Goal: Transaction & Acquisition: Purchase product/service

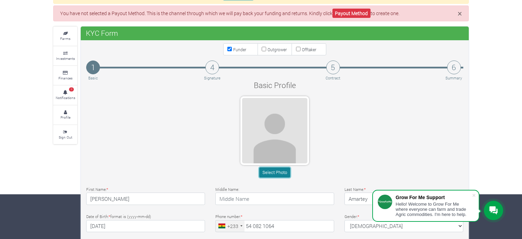
click at [282, 170] on button "Select Photo" at bounding box center [274, 172] width 31 height 10
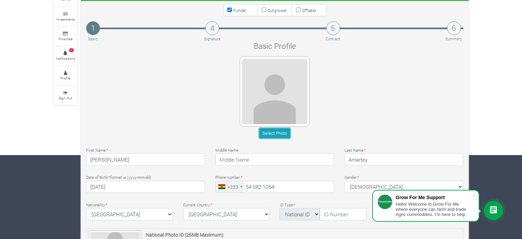
scroll to position [113, 0]
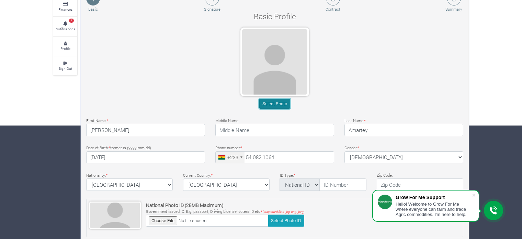
click at [274, 104] on button "Select Photo" at bounding box center [274, 104] width 31 height 10
click at [123, 24] on div "Basic Profile Select Photo First Name: * Terry Middle Name: * * * *" at bounding box center [274, 170] width 387 height 319
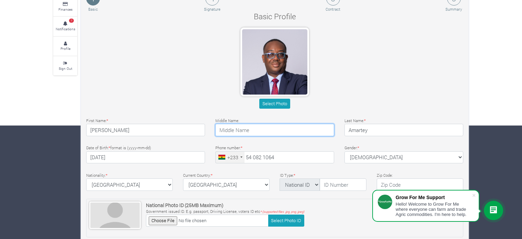
click at [271, 129] on input "text" at bounding box center [274, 130] width 119 height 12
type input "Laryea"
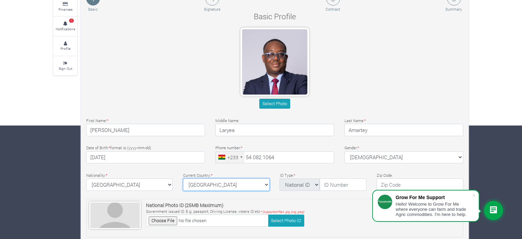
click at [265, 184] on select "ghana Afghanistan Albania Algeria American Samoa Andorra Angola Anguilla Antigu…" at bounding box center [226, 184] width 87 height 12
click at [183, 178] on select "ghana Afghanistan Albania Algeria American Samoa Andorra Angola Anguilla Antigu…" at bounding box center [226, 184] width 87 height 12
click at [192, 182] on select "ghana Afghanistan Albania Algeria American Samoa Andorra Angola Anguilla Antigu…" at bounding box center [226, 184] width 87 height 12
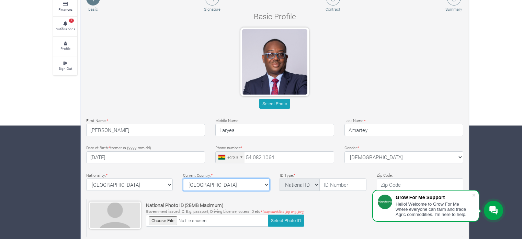
click at [216, 184] on select "ghana Afghanistan Albania Algeria American Samoa Andorra Angola Anguilla Antigu…" at bounding box center [226, 184] width 87 height 12
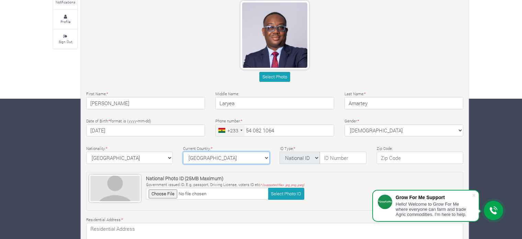
scroll to position [148, 0]
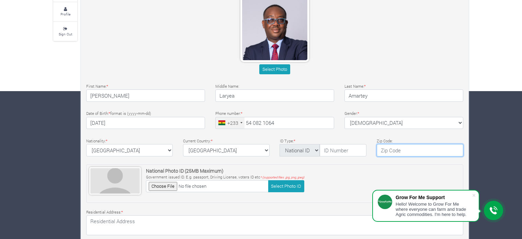
click at [419, 150] on input "text" at bounding box center [420, 150] width 87 height 12
type input "+233"
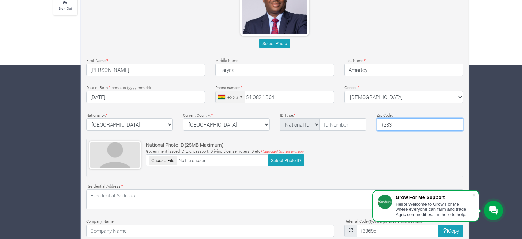
scroll to position [182, 0]
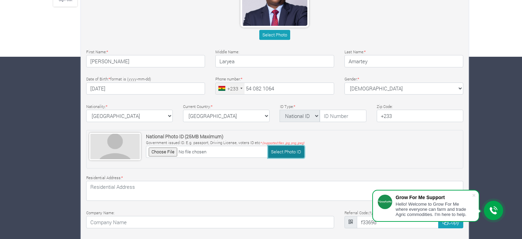
click at [287, 152] on button "Select Photo ID" at bounding box center [286, 152] width 36 height 12
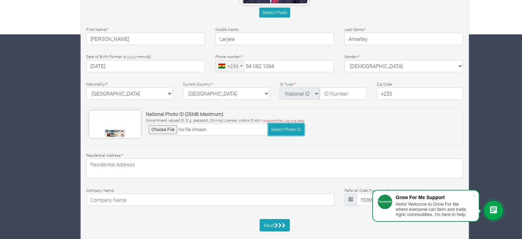
scroll to position [216, 0]
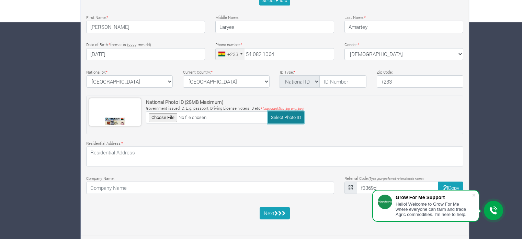
click at [281, 116] on button "Select Photo ID" at bounding box center [286, 117] width 36 height 12
type input "C:\fakepath\ECOWAS ID (Ghana Card)_Obverse.jpg"
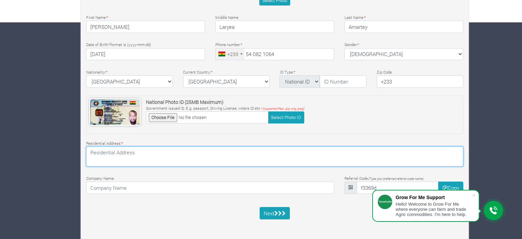
click at [161, 154] on textarea at bounding box center [274, 156] width 377 height 20
drag, startPoint x: 180, startPoint y: 152, endPoint x: 216, endPoint y: 160, distance: 36.6
click at [216, 160] on textarea "15 White Sapote St. GT-328-2103, Baastonaa-Spintex" at bounding box center [274, 156] width 377 height 20
drag, startPoint x: 181, startPoint y: 152, endPoint x: 229, endPoint y: 159, distance: 47.9
click at [229, 159] on textarea "15 White Sapote St. GT-328-2103, Baastonaa-Spintex" at bounding box center [274, 156] width 377 height 20
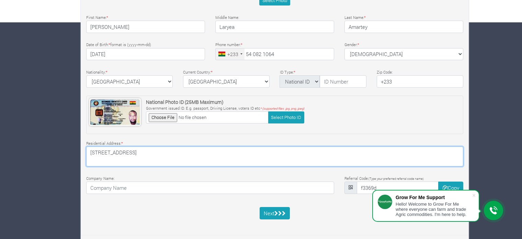
click at [191, 151] on textarea "15 White Sapote St. GT-328-2103, Baastonaa-Spintex" at bounding box center [274, 156] width 377 height 20
click at [192, 151] on textarea "15 White Sapote St. GT-328-2103, Baastonaa-Spintex" at bounding box center [274, 156] width 377 height 20
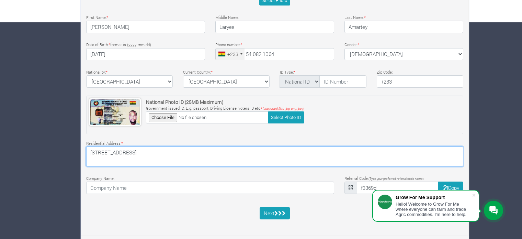
click at [244, 151] on textarea "15 White Sapote St. GT-328-2103, Baastonaa-Spintex" at bounding box center [274, 156] width 377 height 20
click at [240, 151] on textarea "15 White Sapote St. GT-328-2103, Baastonaa-Spintex" at bounding box center [274, 156] width 377 height 20
click at [191, 152] on textarea "15 White Sapote St. GT-328-2103, Baastonaa-Spintex" at bounding box center [274, 156] width 377 height 20
paste textarea "Baatsonaa"
type textarea "15 White Sapote St. GT-328-2103, Baatsonaa - Spintex"
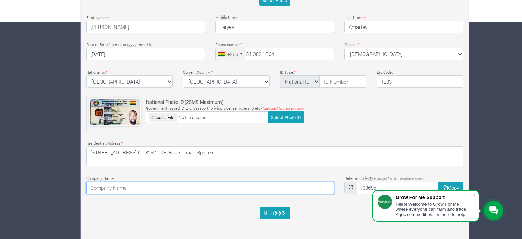
click at [178, 185] on input at bounding box center [210, 187] width 248 height 12
click at [154, 185] on input "Millennium Insurance Ghana Limited" at bounding box center [210, 187] width 248 height 12
type input "Millennium Insurance Company Limited"
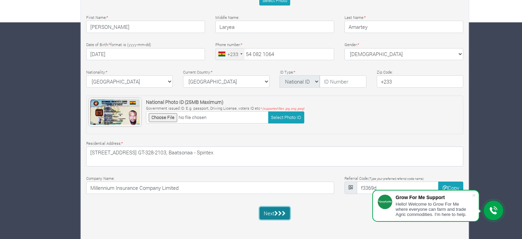
click at [278, 212] on icon "submit" at bounding box center [276, 213] width 4 height 5
type input "GHA-001065050-5"
click at [274, 210] on button "Next" at bounding box center [275, 213] width 31 height 12
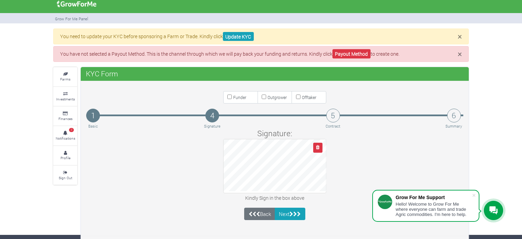
scroll to position [5, 0]
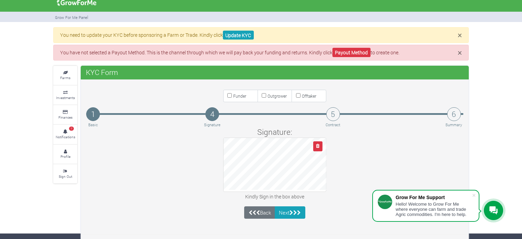
click at [272, 191] on div at bounding box center [274, 164] width 103 height 54
click at [271, 189] on div at bounding box center [274, 164] width 103 height 54
click at [297, 210] on icon "submit" at bounding box center [295, 212] width 4 height 5
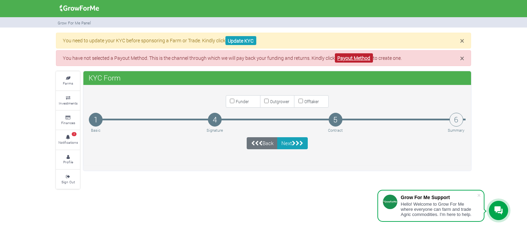
click at [350, 58] on link "Payout Method" at bounding box center [354, 57] width 38 height 9
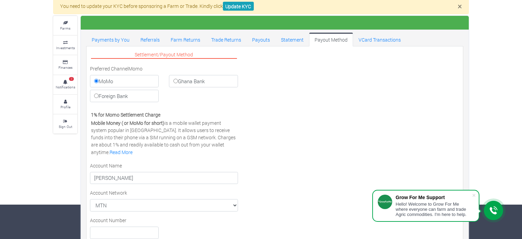
scroll to position [90, 0]
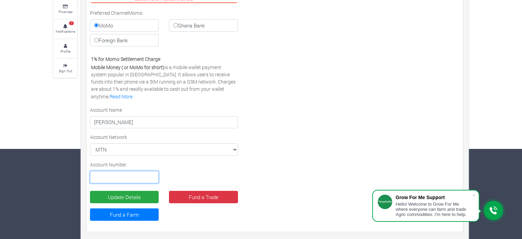
click at [123, 177] on input "text" at bounding box center [124, 177] width 69 height 12
type input "0540821064"
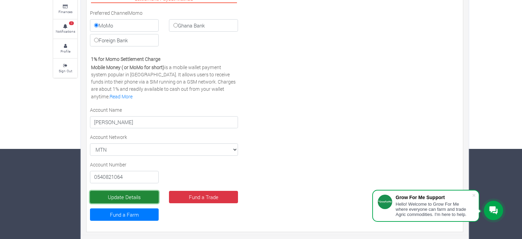
click at [129, 196] on button "Update Details" at bounding box center [124, 197] width 69 height 12
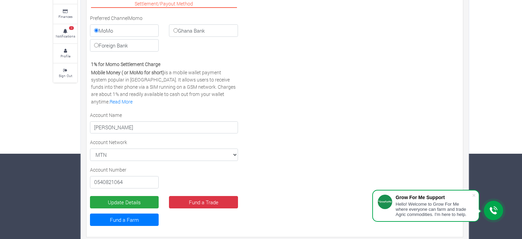
scroll to position [90, 0]
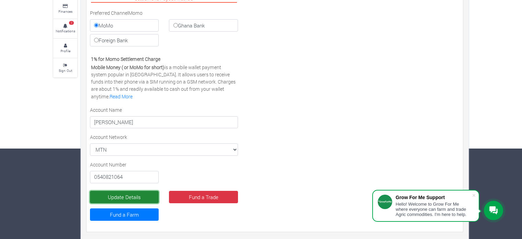
click at [127, 193] on button "Update Details" at bounding box center [124, 197] width 69 height 12
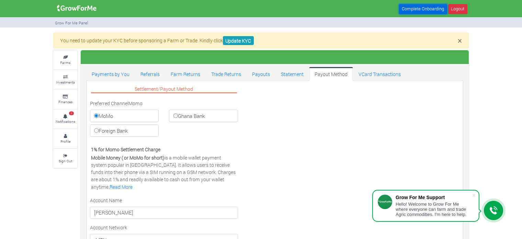
click at [424, 9] on link "Complete Onboarding" at bounding box center [423, 9] width 48 height 10
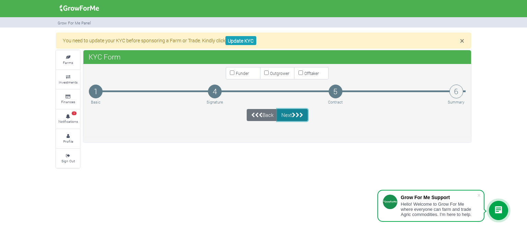
click at [287, 114] on button "Next" at bounding box center [292, 115] width 31 height 12
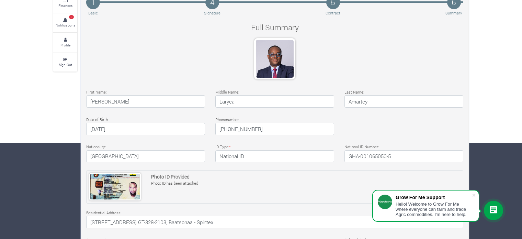
scroll to position [209, 0]
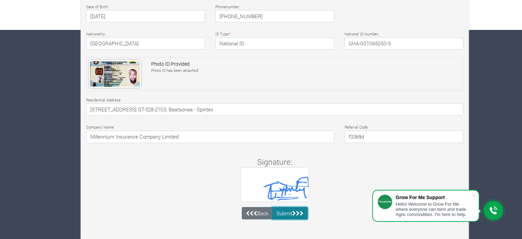
click at [293, 210] on button "Submit" at bounding box center [290, 213] width 36 height 12
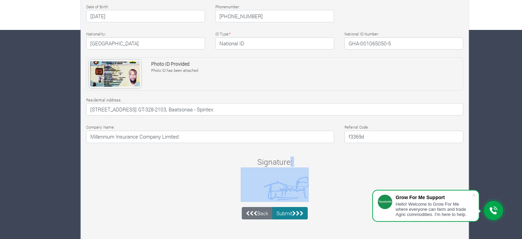
click at [293, 210] on div "Back Submit" at bounding box center [275, 213] width 66 height 12
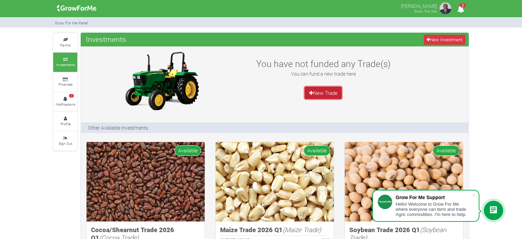
click at [326, 93] on link "New Trade" at bounding box center [323, 93] width 37 height 12
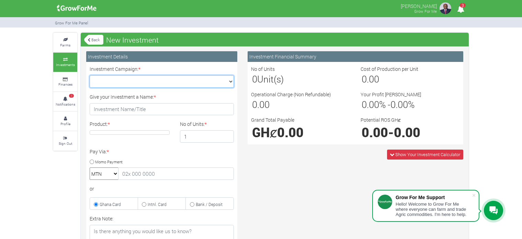
click at [229, 80] on select "Cocoa/Shearnut Trade 2026 Q1 (Cocoa Trade :: [DATE] - [DATE]) Maize Trade 2026 …" at bounding box center [162, 81] width 144 height 12
select select "51"
click at [90, 75] on select "Cocoa/Shearnut Trade 2026 Q1 (Cocoa Trade :: [DATE] - [DATE]) Maize Trade 2026 …" at bounding box center [162, 81] width 144 height 12
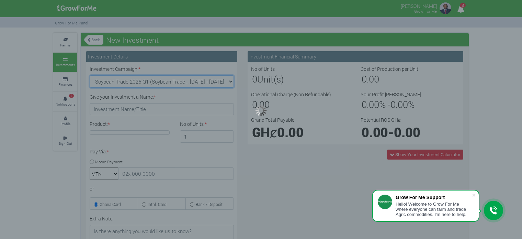
type input "1"
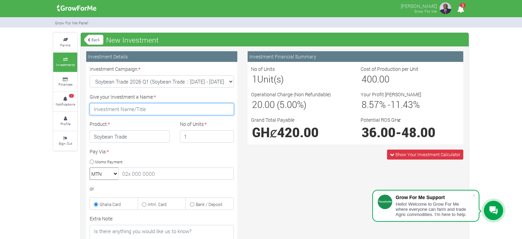
click at [169, 108] on input "Give your Investment a Name: *" at bounding box center [162, 109] width 144 height 12
type input "Livance Group"
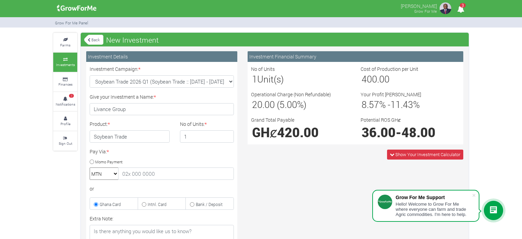
click at [90, 160] on input "Momo Payment" at bounding box center [92, 161] width 4 height 4
radio input "true"
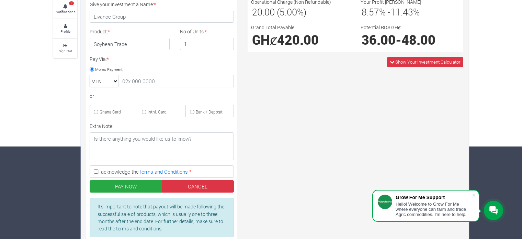
scroll to position [103, 0]
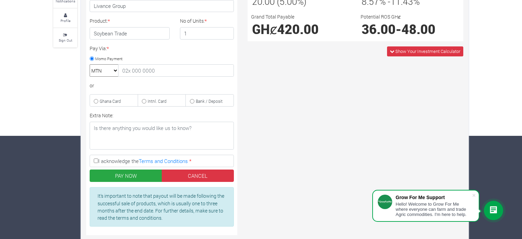
click at [96, 159] on input "I acknowledge the Terms and Conditions *" at bounding box center [96, 160] width 4 height 4
checkbox input "true"
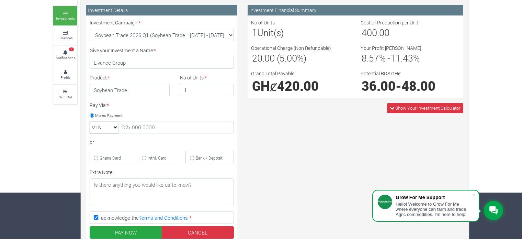
scroll to position [34, 0]
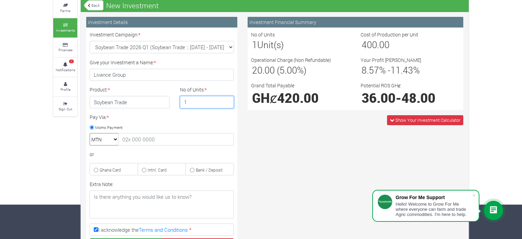
click at [195, 101] on input "1" at bounding box center [207, 102] width 54 height 12
click at [228, 99] on input "2" at bounding box center [207, 102] width 54 height 12
click at [228, 99] on input "3" at bounding box center [207, 102] width 54 height 12
type input "4"
click at [228, 99] on input "4" at bounding box center [207, 102] width 54 height 12
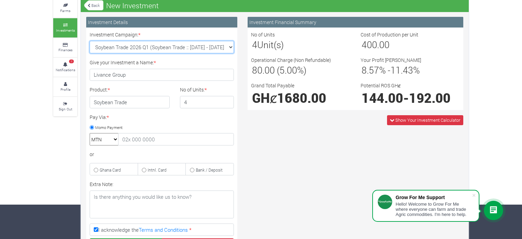
click at [228, 45] on select "Cocoa/Shearnut Trade 2026 Q1 (Cocoa Trade :: [DATE] - [DATE]) Maize Trade 2026 …" at bounding box center [162, 47] width 144 height 12
select select "54"
click at [90, 41] on select "Cocoa/Shearnut Trade 2026 Q1 (Cocoa Trade :: [DATE] - [DATE]) Maize Trade 2026 …" at bounding box center [162, 47] width 144 height 12
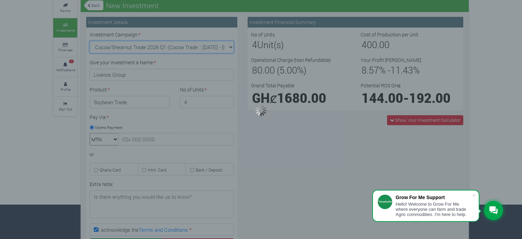
type input "1"
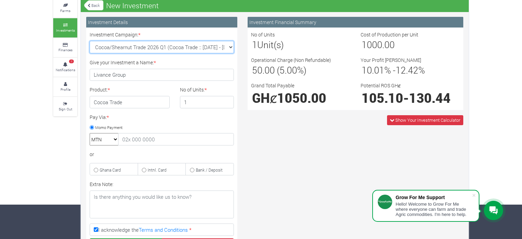
click at [231, 45] on select "Cocoa/Shearnut Trade 2026 Q1 (Cocoa Trade :: [DATE] - [DATE]) Maize Trade 2026 …" at bounding box center [162, 47] width 144 height 12
select select "50"
click at [90, 41] on select "Cocoa/Shearnut Trade 2026 Q1 (Cocoa Trade :: [DATE] - [DATE]) Maize Trade 2026 …" at bounding box center [162, 47] width 144 height 12
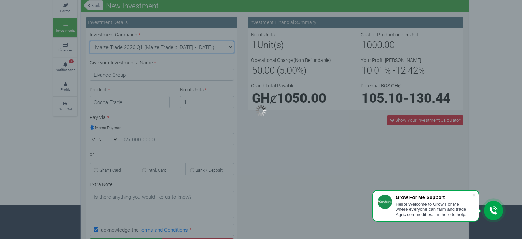
type input "1"
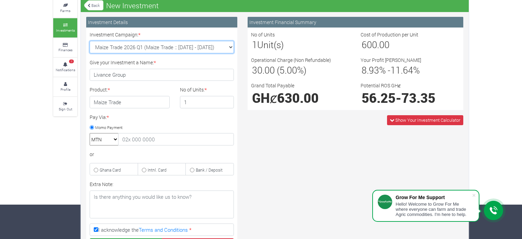
click at [230, 45] on select "Cocoa/Shearnut Trade 2026 Q1 (Cocoa Trade :: [DATE] - [DATE]) Maize Trade 2026 …" at bounding box center [162, 47] width 144 height 12
select select "42"
click at [90, 41] on select "Cocoa/Shearnut Trade 2026 Q1 (Cocoa Trade :: [DATE] - [DATE]) Maize Trade 2026 …" at bounding box center [162, 47] width 144 height 12
click at [212, 81] on div at bounding box center [261, 119] width 522 height 239
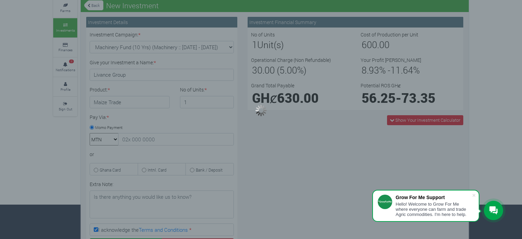
type input "1"
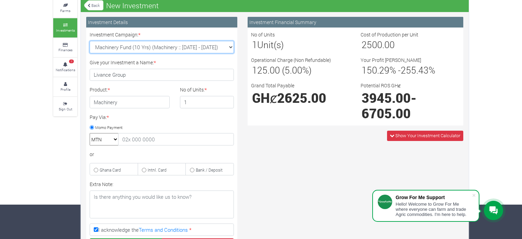
click at [226, 46] on select "Cocoa/Shearnut Trade 2026 Q1 (Cocoa Trade :: [DATE] - [DATE]) Maize Trade 2026 …" at bounding box center [162, 47] width 144 height 12
select select "51"
click at [90, 41] on select "Cocoa/Shearnut Trade 2026 Q1 (Cocoa Trade :: [DATE] - [DATE]) Maize Trade 2026 …" at bounding box center [162, 47] width 144 height 12
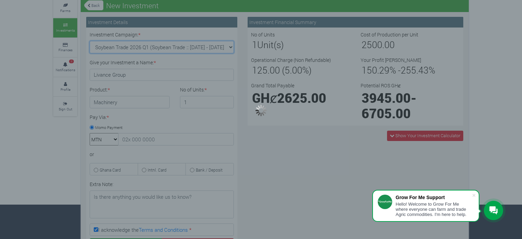
type input "1"
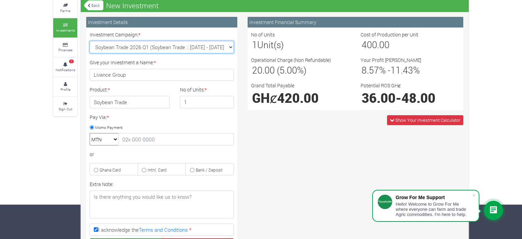
click at [227, 45] on select "Cocoa/Shearnut Trade 2026 Q1 (Cocoa Trade :: [DATE] - [DATE]) Maize Trade 2026 …" at bounding box center [162, 47] width 144 height 12
select select "52"
click at [90, 41] on select "Cocoa/Shearnut Trade 2026 Q1 (Cocoa Trade :: [DATE] - [DATE]) Maize Trade 2026 …" at bounding box center [162, 47] width 144 height 12
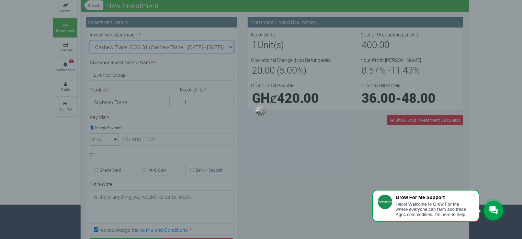
type input "1"
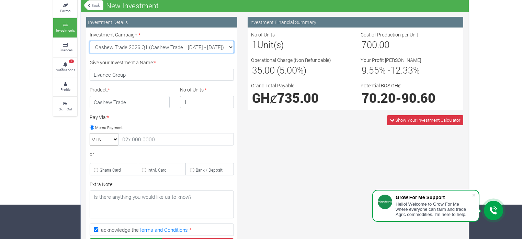
click at [229, 46] on select "Cocoa/Shearnut Trade 2026 Q1 (Cocoa Trade :: [DATE] - [DATE]) Maize Trade 2026 …" at bounding box center [162, 47] width 144 height 12
select select "53"
click at [90, 41] on select "Cocoa/Shearnut Trade 2026 Q1 (Cocoa Trade :: [DATE] - [DATE]) Maize Trade 2026 …" at bounding box center [162, 47] width 144 height 12
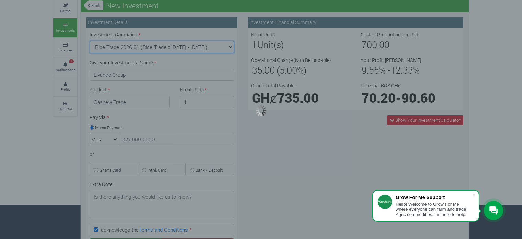
type input "1"
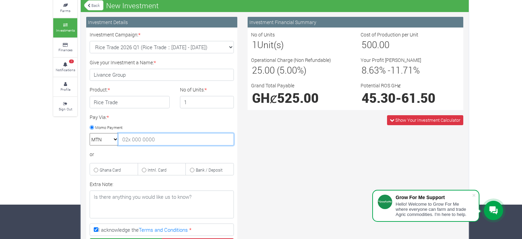
click at [130, 140] on input "text" at bounding box center [176, 139] width 116 height 12
type input "0540821064"
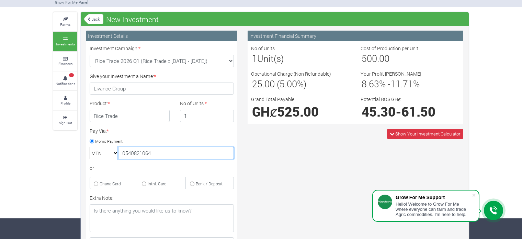
scroll to position [0, 0]
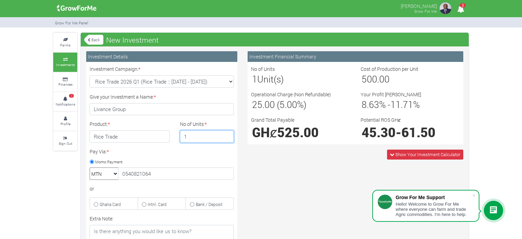
click at [228, 137] on input "1" at bounding box center [207, 136] width 54 height 12
click at [228, 134] on input "2" at bounding box center [207, 136] width 54 height 12
click at [228, 134] on input "3" at bounding box center [207, 136] width 54 height 12
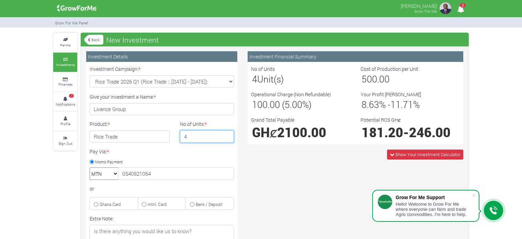
click at [228, 134] on input "4" at bounding box center [207, 136] width 54 height 12
click at [228, 134] on input "5" at bounding box center [207, 136] width 54 height 12
click at [228, 134] on input "6" at bounding box center [207, 136] width 54 height 12
click at [228, 134] on input "7" at bounding box center [207, 136] width 54 height 12
click at [228, 134] on input "8" at bounding box center [207, 136] width 54 height 12
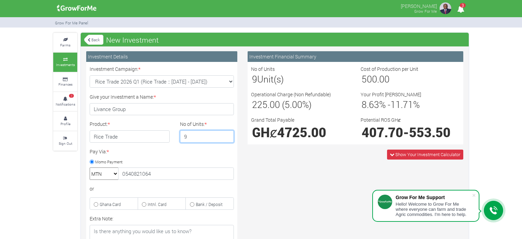
click at [228, 134] on input "9" at bounding box center [207, 136] width 54 height 12
click at [228, 134] on input "10" at bounding box center [207, 136] width 54 height 12
click at [228, 134] on input "11" at bounding box center [207, 136] width 54 height 12
click at [228, 134] on input "12" at bounding box center [207, 136] width 54 height 12
click at [228, 134] on input "13" at bounding box center [207, 136] width 54 height 12
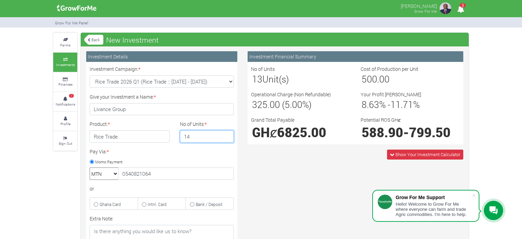
click at [228, 134] on input "14" at bounding box center [207, 136] width 54 height 12
click at [228, 134] on input "15" at bounding box center [207, 136] width 54 height 12
click at [228, 134] on input "16" at bounding box center [207, 136] width 54 height 12
click at [228, 134] on input "17" at bounding box center [207, 136] width 54 height 12
click at [228, 134] on input "18" at bounding box center [207, 136] width 54 height 12
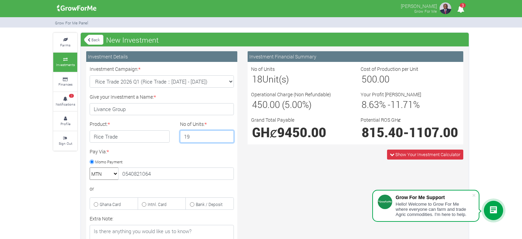
click at [228, 134] on input "19" at bounding box center [207, 136] width 54 height 12
click at [228, 134] on input "20" at bounding box center [207, 136] width 54 height 12
click at [228, 134] on input "21" at bounding box center [207, 136] width 54 height 12
click at [228, 134] on input "22" at bounding box center [207, 136] width 54 height 12
click at [228, 134] on input "23" at bounding box center [207, 136] width 54 height 12
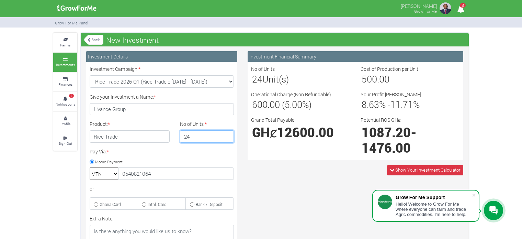
click at [227, 132] on input "24" at bounding box center [207, 136] width 54 height 12
click at [227, 132] on input "25" at bounding box center [207, 136] width 54 height 12
click at [227, 132] on input "26" at bounding box center [207, 136] width 54 height 12
click at [227, 132] on input "27" at bounding box center [207, 136] width 54 height 12
click at [227, 132] on input "28" at bounding box center [207, 136] width 54 height 12
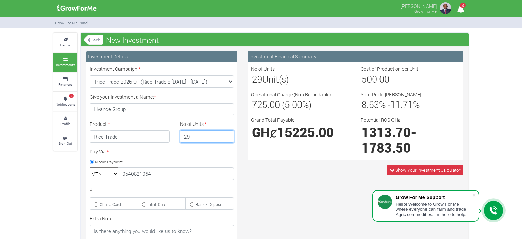
click at [227, 132] on input "29" at bounding box center [207, 136] width 54 height 12
click at [227, 132] on input "30" at bounding box center [207, 136] width 54 height 12
click at [227, 132] on input "31" at bounding box center [207, 136] width 54 height 12
click at [227, 132] on input "32" at bounding box center [207, 136] width 54 height 12
click at [227, 132] on input "33" at bounding box center [207, 136] width 54 height 12
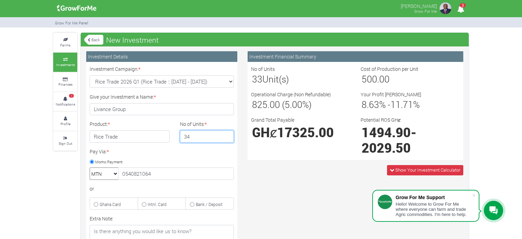
click at [227, 132] on input "34" at bounding box center [207, 136] width 54 height 12
click at [227, 132] on input "35" at bounding box center [207, 136] width 54 height 12
click at [227, 132] on input "36" at bounding box center [207, 136] width 54 height 12
click at [227, 132] on input "37" at bounding box center [207, 136] width 54 height 12
click at [227, 132] on input "38" at bounding box center [207, 136] width 54 height 12
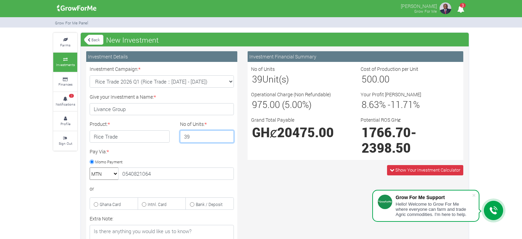
type input "39"
click at [227, 132] on input "39" at bounding box center [207, 136] width 54 height 12
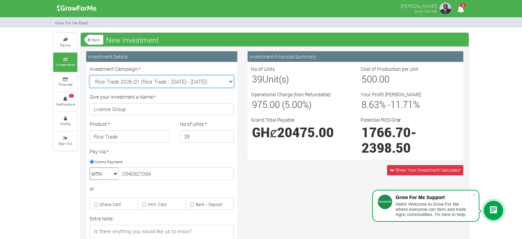
click at [226, 77] on select "Cocoa/Shearnut Trade 2026 Q1 (Cocoa Trade :: [DATE] - [DATE]) Maize Trade 2026 …" at bounding box center [162, 81] width 144 height 12
select select "52"
click at [90, 75] on select "Cocoa/Shearnut Trade 2026 Q1 (Cocoa Trade :: [DATE] - [DATE]) Maize Trade 2026 …" at bounding box center [162, 81] width 144 height 12
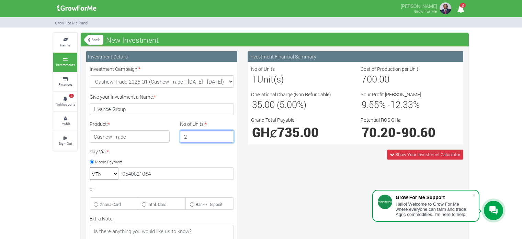
click at [227, 133] on input "2" at bounding box center [207, 136] width 54 height 12
click at [227, 133] on input "3" at bounding box center [207, 136] width 54 height 12
click at [227, 133] on input "4" at bounding box center [207, 136] width 54 height 12
click at [227, 133] on input "5" at bounding box center [207, 136] width 54 height 12
click at [227, 133] on input "6" at bounding box center [207, 136] width 54 height 12
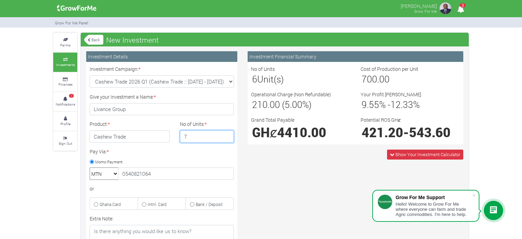
click at [227, 133] on input "7" at bounding box center [207, 136] width 54 height 12
click at [227, 133] on input "8" at bounding box center [207, 136] width 54 height 12
click at [227, 133] on input "9" at bounding box center [207, 136] width 54 height 12
click at [227, 133] on input "10" at bounding box center [207, 136] width 54 height 12
click at [227, 133] on input "11" at bounding box center [207, 136] width 54 height 12
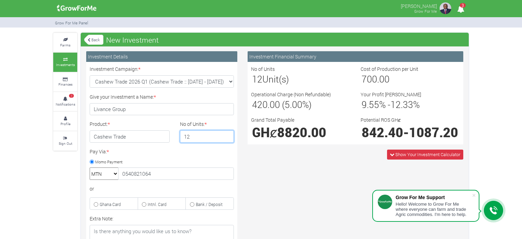
click at [227, 133] on input "12" at bounding box center [207, 136] width 54 height 12
click at [227, 133] on input "13" at bounding box center [207, 136] width 54 height 12
click at [227, 133] on input "14" at bounding box center [207, 136] width 54 height 12
click at [227, 133] on input "15" at bounding box center [207, 136] width 54 height 12
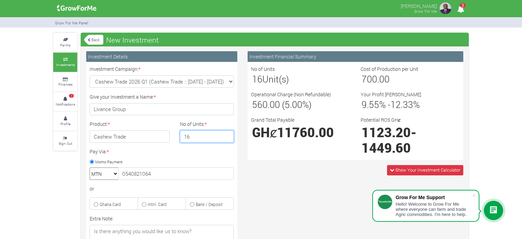
click at [227, 133] on input "16" at bounding box center [207, 136] width 54 height 12
click at [227, 133] on input "17" at bounding box center [207, 136] width 54 height 12
click at [227, 133] on input "18" at bounding box center [207, 136] width 54 height 12
click at [227, 133] on input "19" at bounding box center [207, 136] width 54 height 12
click at [227, 133] on input "20" at bounding box center [207, 136] width 54 height 12
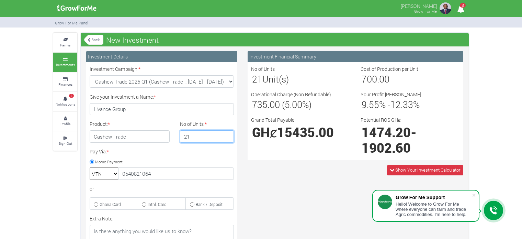
click at [227, 133] on input "21" at bounding box center [207, 136] width 54 height 12
click at [227, 133] on input "22" at bounding box center [207, 136] width 54 height 12
click at [227, 133] on input "23" at bounding box center [207, 136] width 54 height 12
click at [227, 133] on input "24" at bounding box center [207, 136] width 54 height 12
click at [227, 133] on input "25" at bounding box center [207, 136] width 54 height 12
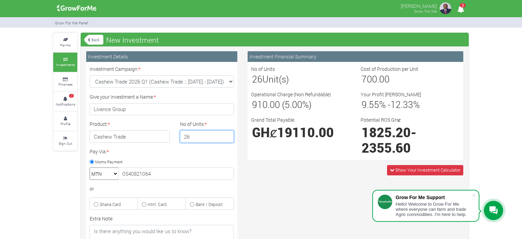
click at [227, 133] on input "26" at bounding box center [207, 136] width 54 height 12
click at [227, 133] on input "27" at bounding box center [207, 136] width 54 height 12
type input "28"
click at [227, 133] on input "28" at bounding box center [207, 136] width 54 height 12
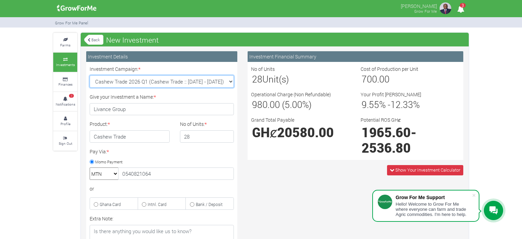
click at [228, 80] on select "Cocoa/Shearnut Trade 2026 Q1 (Cocoa Trade :: [DATE] - [DATE]) Maize Trade 2026 …" at bounding box center [162, 81] width 144 height 12
select select "42"
click at [90, 75] on select "Cocoa/Shearnut Trade 2026 Q1 (Cocoa Trade :: [DATE] - [DATE]) Maize Trade 2026 …" at bounding box center [162, 81] width 144 height 12
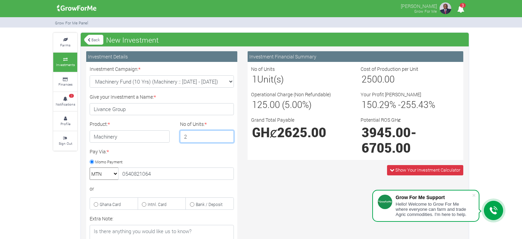
click at [228, 133] on input "2" at bounding box center [207, 136] width 54 height 12
click at [228, 133] on input "3" at bounding box center [207, 136] width 54 height 12
click at [227, 132] on input "4" at bounding box center [207, 136] width 54 height 12
click at [227, 132] on input "5" at bounding box center [207, 136] width 54 height 12
click at [227, 132] on input "6" at bounding box center [207, 136] width 54 height 12
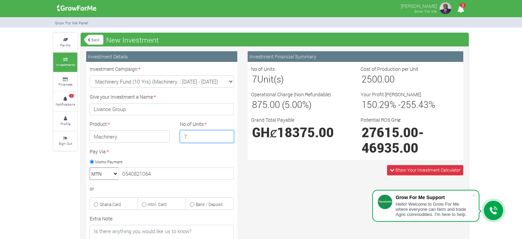
click at [227, 132] on input "7" at bounding box center [207, 136] width 54 height 12
click at [227, 132] on input "8" at bounding box center [207, 136] width 54 height 12
click at [227, 132] on input "9" at bounding box center [207, 136] width 54 height 12
click at [227, 132] on input "10" at bounding box center [207, 136] width 54 height 12
click at [227, 132] on input "11" at bounding box center [207, 136] width 54 height 12
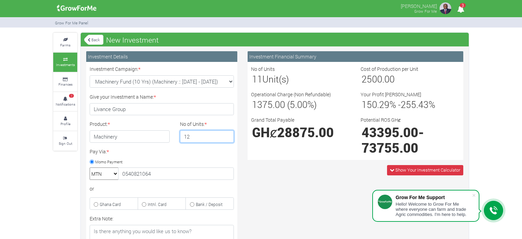
click at [227, 132] on input "12" at bounding box center [207, 136] width 54 height 12
click at [227, 132] on input "13" at bounding box center [207, 136] width 54 height 12
click at [227, 132] on input "14" at bounding box center [207, 136] width 54 height 12
click at [227, 132] on input "15" at bounding box center [207, 136] width 54 height 12
click at [227, 132] on input "16" at bounding box center [207, 136] width 54 height 12
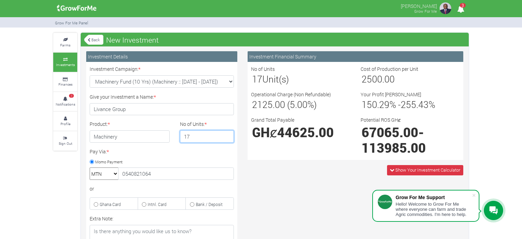
type input "17"
click at [227, 132] on input "17" at bounding box center [207, 136] width 54 height 12
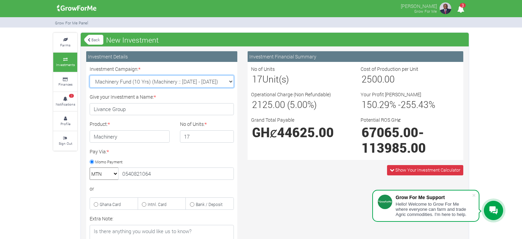
click at [203, 83] on select "Cocoa/Shearnut Trade 2026 Q1 (Cocoa Trade :: [DATE] - [DATE]) Maize Trade 2026 …" at bounding box center [162, 81] width 144 height 12
select select "54"
click at [90, 75] on select "Cocoa/Shearnut Trade 2026 Q1 (Cocoa Trade :: [DATE] - [DATE]) Maize Trade 2026 …" at bounding box center [162, 81] width 144 height 12
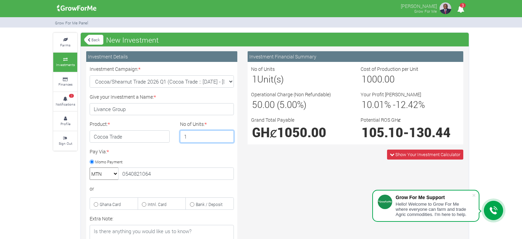
click at [227, 136] on input "1" at bounding box center [207, 136] width 54 height 12
click at [227, 133] on input "2" at bounding box center [207, 136] width 54 height 12
click at [227, 133] on input "3" at bounding box center [207, 136] width 54 height 12
click at [227, 133] on input "4" at bounding box center [207, 136] width 54 height 12
click at [227, 133] on input "5" at bounding box center [207, 136] width 54 height 12
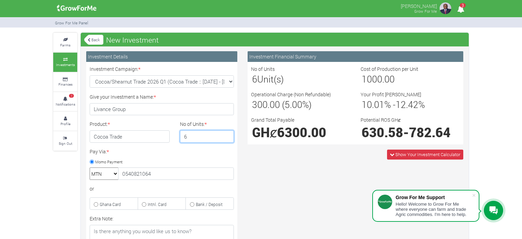
click at [227, 133] on input "6" at bounding box center [207, 136] width 54 height 12
click at [227, 133] on input "7" at bounding box center [207, 136] width 54 height 12
click at [227, 133] on input "8" at bounding box center [207, 136] width 54 height 12
click at [227, 133] on input "9" at bounding box center [207, 136] width 54 height 12
click at [227, 133] on input "10" at bounding box center [207, 136] width 54 height 12
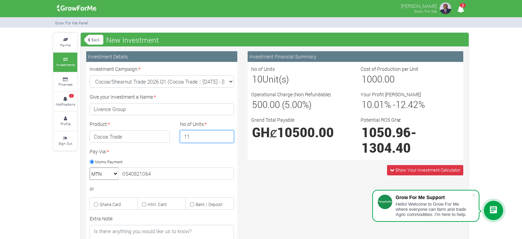
click at [227, 133] on input "11" at bounding box center [207, 136] width 54 height 12
click at [227, 133] on input "12" at bounding box center [207, 136] width 54 height 12
click at [227, 133] on input "13" at bounding box center [207, 136] width 54 height 12
click at [227, 133] on input "14" at bounding box center [207, 136] width 54 height 12
click at [227, 133] on input "15" at bounding box center [207, 136] width 54 height 12
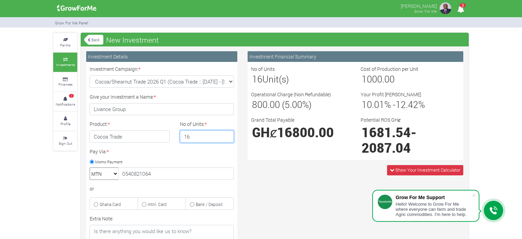
click at [227, 133] on input "16" at bounding box center [207, 136] width 54 height 12
click at [227, 133] on input "17" at bounding box center [207, 136] width 54 height 12
click at [227, 133] on input "18" at bounding box center [207, 136] width 54 height 12
click at [227, 133] on input "19" at bounding box center [207, 136] width 54 height 12
click at [227, 133] on input "20" at bounding box center [207, 136] width 54 height 12
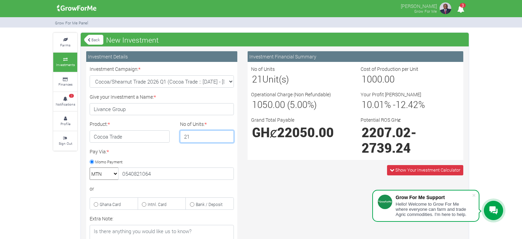
click at [227, 133] on input "21" at bounding box center [207, 136] width 54 height 12
click at [227, 133] on input "22" at bounding box center [207, 136] width 54 height 12
click at [227, 133] on input "23" at bounding box center [207, 136] width 54 height 12
click at [227, 133] on input "24" at bounding box center [207, 136] width 54 height 12
click at [227, 133] on input "25" at bounding box center [207, 136] width 54 height 12
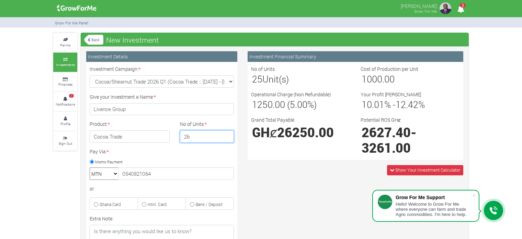
click at [227, 133] on input "26" at bounding box center [207, 136] width 54 height 12
click at [227, 133] on input "27" at bounding box center [207, 136] width 54 height 12
click at [227, 133] on input "28" at bounding box center [207, 136] width 54 height 12
type input "29"
click at [227, 133] on input "29" at bounding box center [207, 136] width 54 height 12
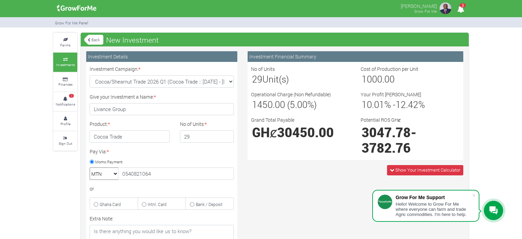
drag, startPoint x: 371, startPoint y: 214, endPoint x: 463, endPoint y: 238, distance: 94.8
click at [377, 215] on body "Grow For Me Support Hello! Welcome to Grow For Me where everyone can farm and t…" at bounding box center [261, 119] width 522 height 239
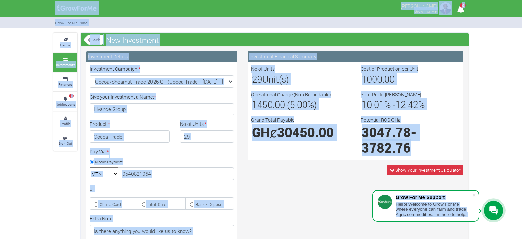
click at [444, 75] on h3 "1000.00" at bounding box center [410, 78] width 97 height 11
